Goal: Task Accomplishment & Management: Manage account settings

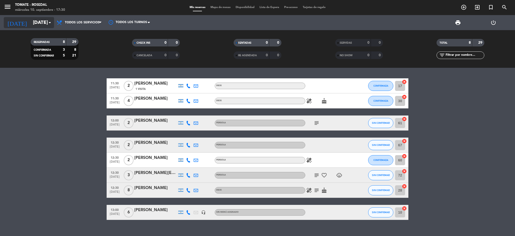
click at [48, 24] on icon "arrow_drop_down" at bounding box center [50, 23] width 6 height 6
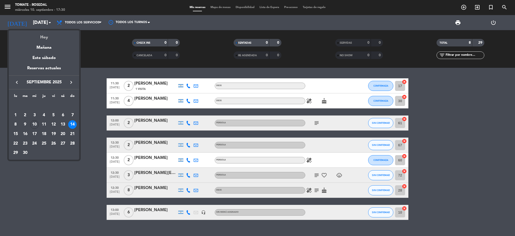
click at [45, 36] on div "Hoy" at bounding box center [44, 35] width 70 height 10
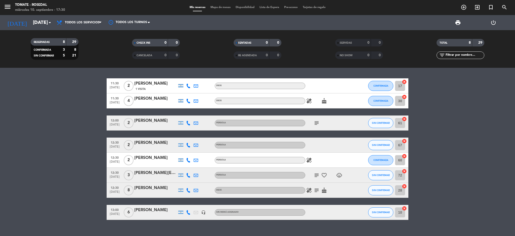
type input "[DATE]"
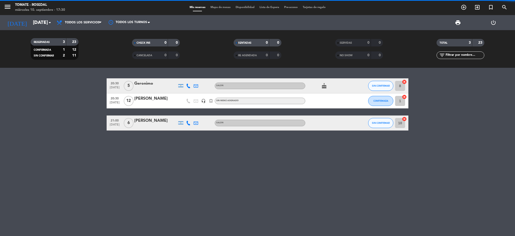
click at [76, 23] on span "Todos los servicios" at bounding box center [82, 23] width 35 height 4
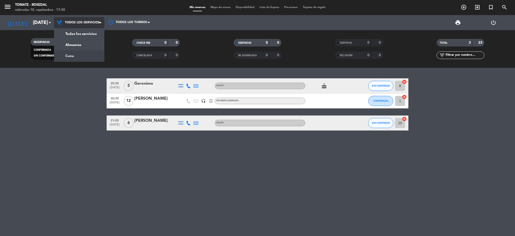
click at [79, 56] on div "menu Tomate - Rosedal [DATE] 10. septiembre - 17:30 Mis reservas Mapa de mesas …" at bounding box center [257, 34] width 515 height 68
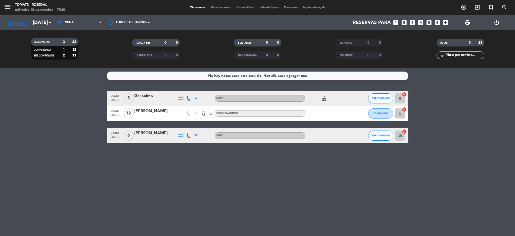
drag, startPoint x: 83, startPoint y: 80, endPoint x: 303, endPoint y: 155, distance: 233.2
click at [303, 155] on div "No hay notas para este servicio. Haz clic para agregar una 20:30 [DATE] 5 [PERS…" at bounding box center [257, 152] width 515 height 168
click at [453, 107] on bookings-row "20:30 [DATE] 5 [PERSON_NAME] SALON cake SIN CONFIRMAR 8 cancel 20:30 [DATE] [PE…" at bounding box center [257, 117] width 515 height 52
click at [378, 95] on button "SIN CONFIRMAR" at bounding box center [380, 99] width 25 height 10
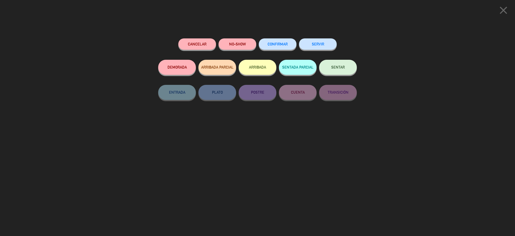
click at [275, 48] on button "CONFIRMAR" at bounding box center [278, 43] width 38 height 11
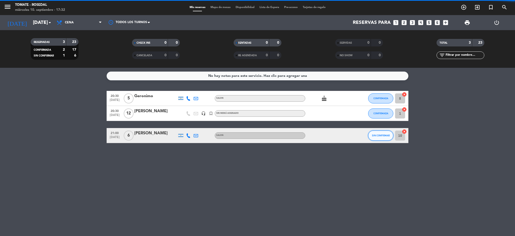
click at [376, 136] on span "SIN CONFIRMAR" at bounding box center [381, 135] width 18 height 3
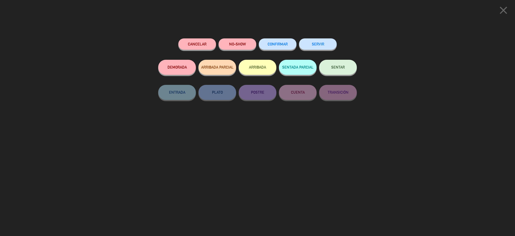
click at [278, 45] on span "CONFIRMAR" at bounding box center [278, 44] width 20 height 4
